Goal: Find specific page/section: Find specific page/section

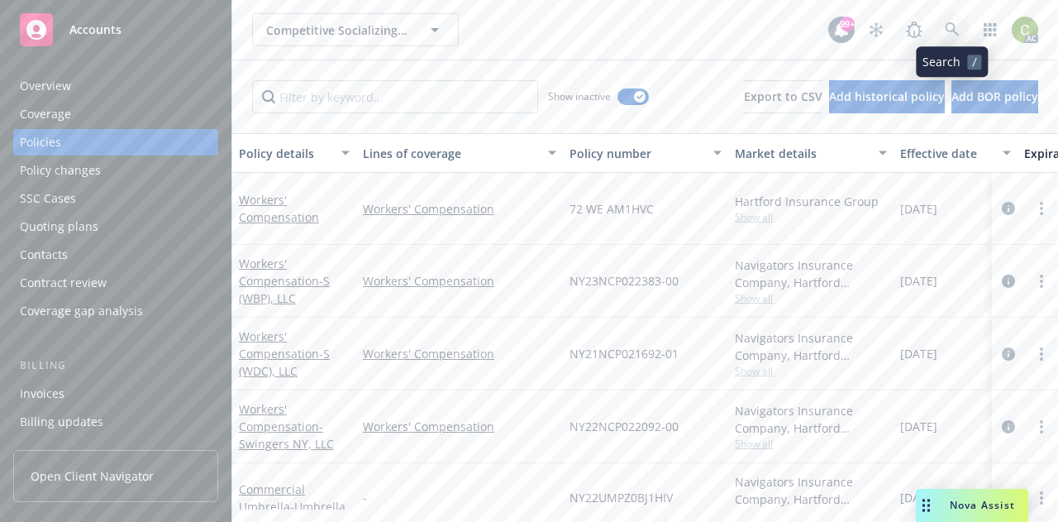
click at [954, 30] on icon at bounding box center [952, 29] width 14 height 14
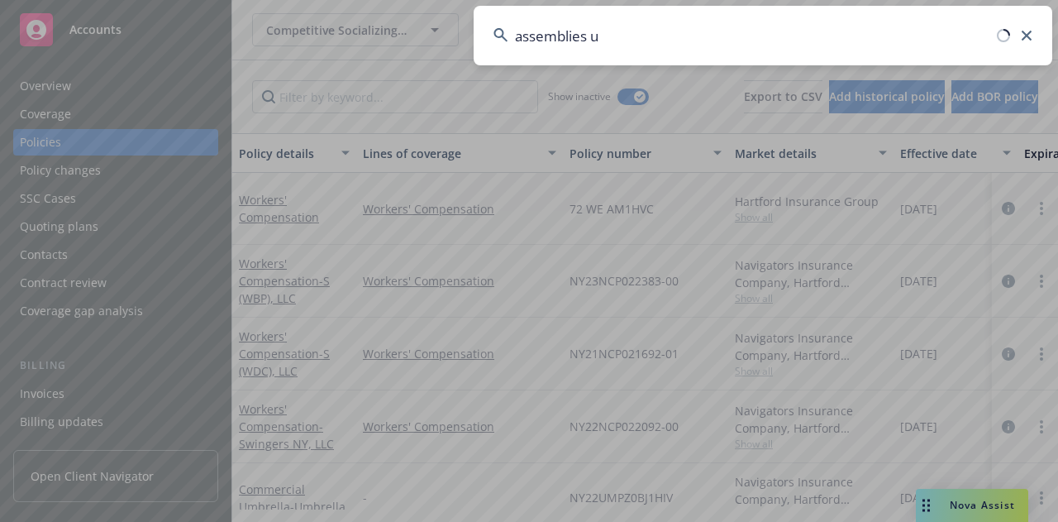
type input "assemblies un"
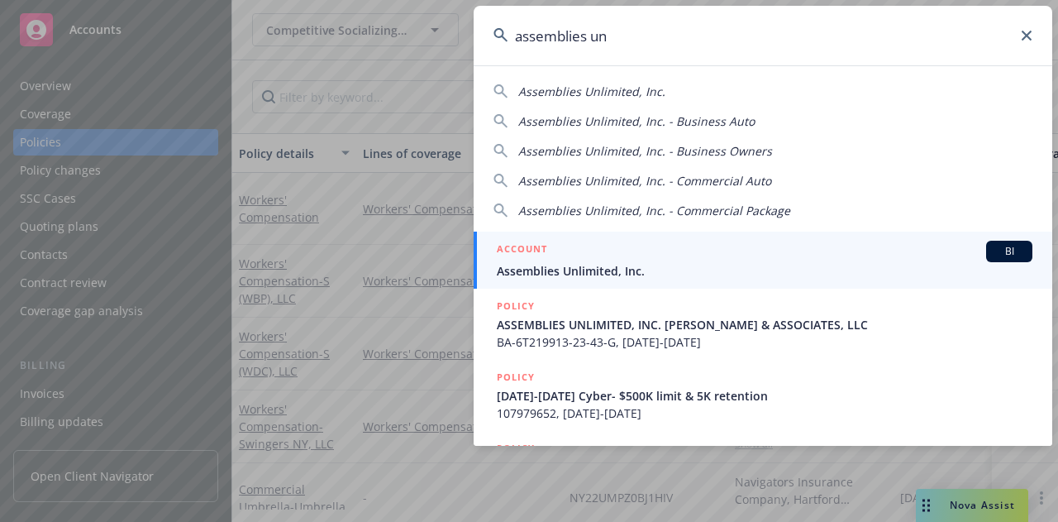
click at [622, 251] on div "ACCOUNT BI" at bounding box center [765, 251] width 536 height 21
